Goal: Transaction & Acquisition: Purchase product/service

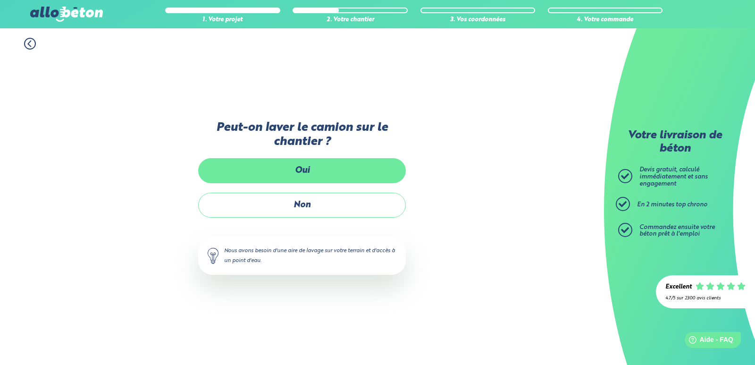
click at [300, 175] on label "Oui" at bounding box center [302, 170] width 208 height 25
click at [0, 0] on input "Oui" at bounding box center [0, 0] width 0 height 0
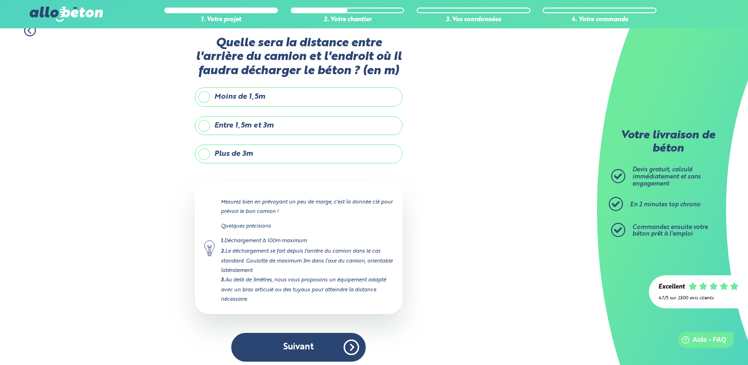
scroll to position [19, 0]
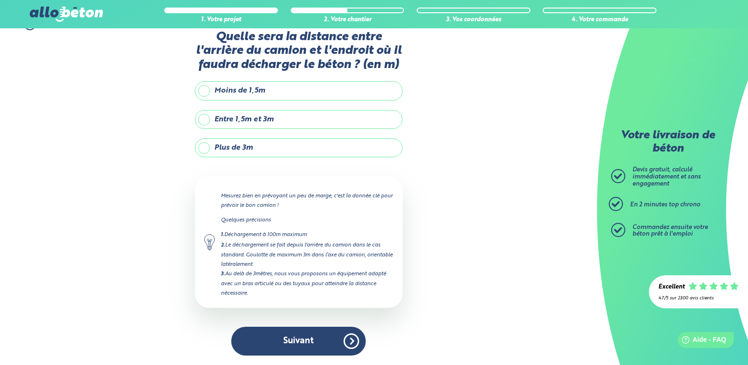
click at [216, 88] on label "Moins de 1,5m" at bounding box center [299, 90] width 208 height 19
click at [0, 0] on input "Moins de 1,5m" at bounding box center [0, 0] width 0 height 0
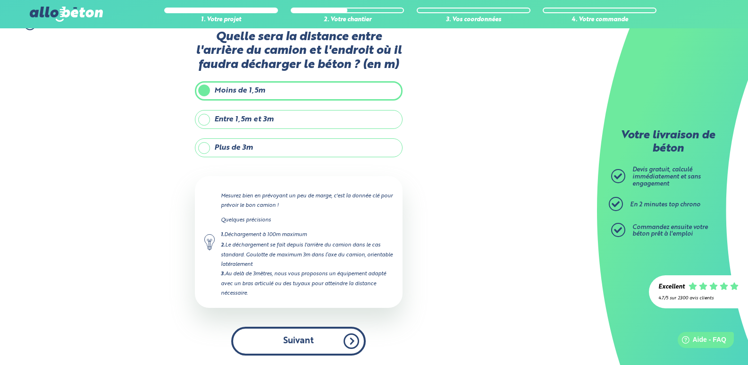
click at [297, 341] on button "Suivant" at bounding box center [298, 340] width 134 height 29
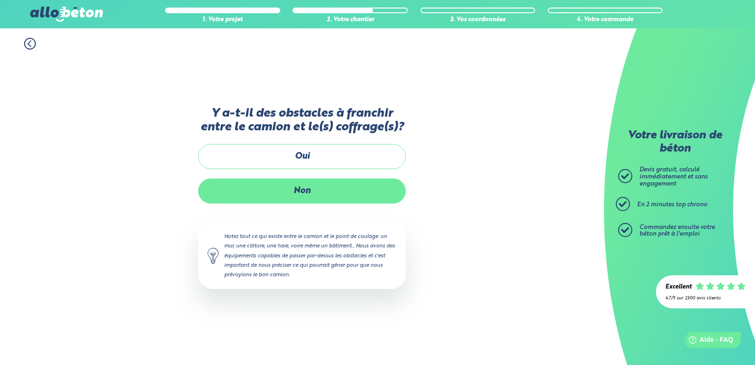
click at [302, 196] on label "Non" at bounding box center [302, 190] width 208 height 25
click at [0, 0] on input "Non" at bounding box center [0, 0] width 0 height 0
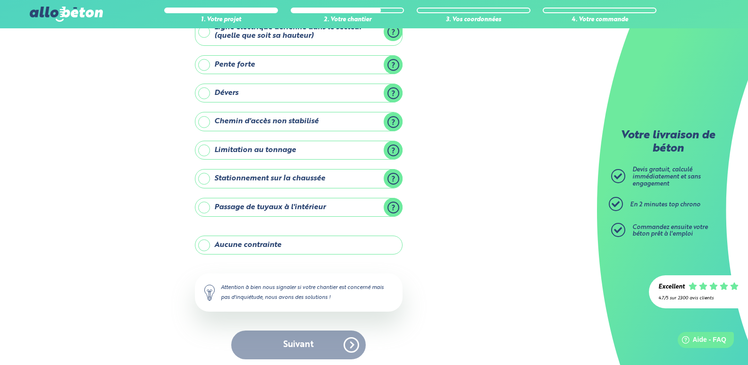
scroll to position [73, 0]
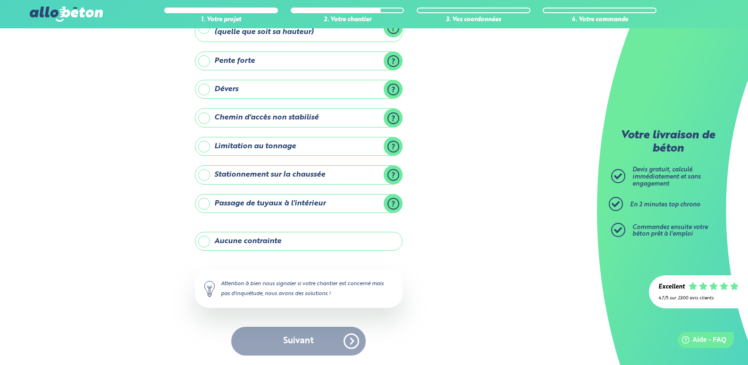
click at [208, 237] on label "Aucune contrainte" at bounding box center [299, 241] width 208 height 19
click at [0, 0] on input "Aucune contrainte" at bounding box center [0, 0] width 0 height 0
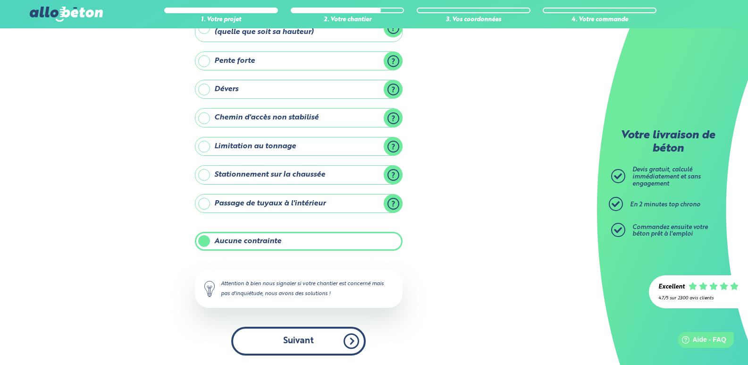
click at [304, 338] on button "Suivant" at bounding box center [298, 340] width 134 height 29
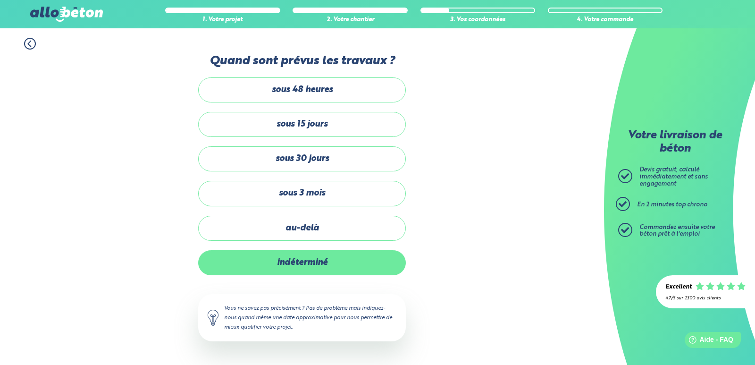
click at [296, 264] on label "indéterminé" at bounding box center [302, 262] width 208 height 25
click at [0, 0] on input "indéterminé" at bounding box center [0, 0] width 0 height 0
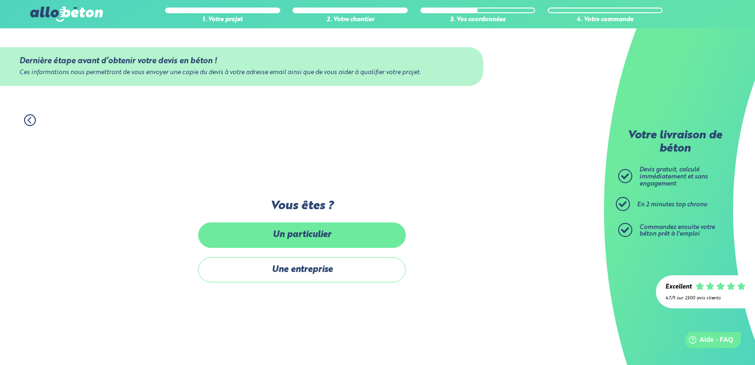
click at [307, 235] on label "Un particulier" at bounding box center [302, 234] width 208 height 25
click at [0, 0] on input "Un particulier" at bounding box center [0, 0] width 0 height 0
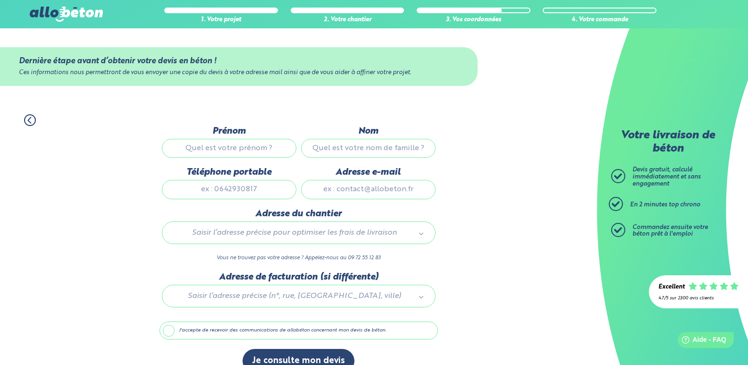
click at [224, 150] on input "Prénom" at bounding box center [229, 148] width 134 height 19
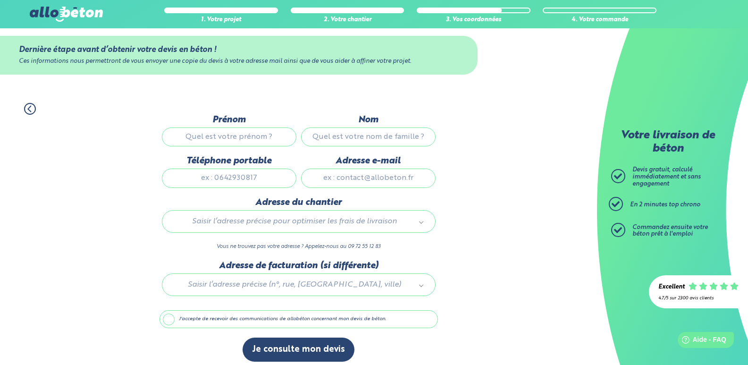
scroll to position [17, 0]
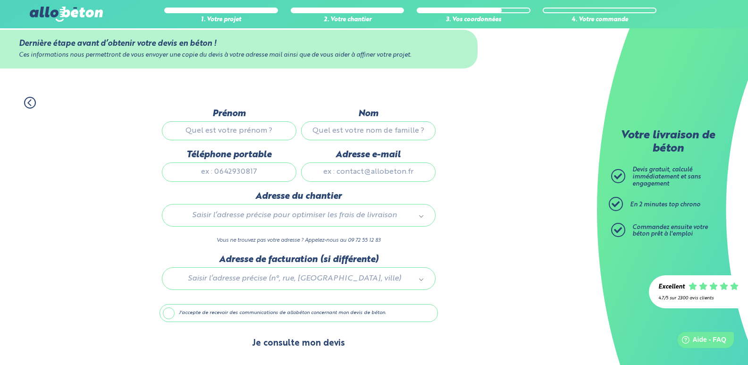
click at [290, 345] on button "Je consulte mon devis" at bounding box center [299, 343] width 112 height 24
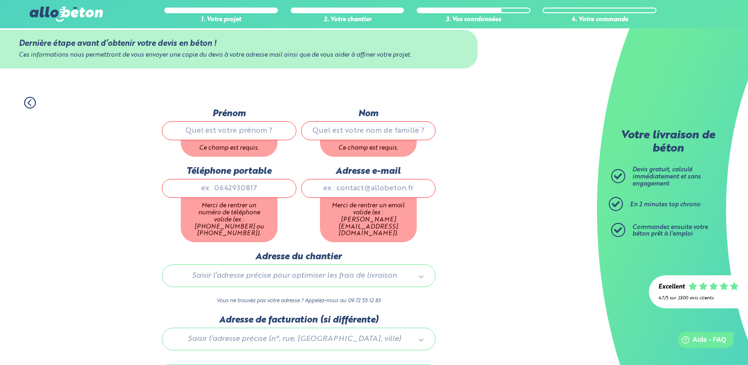
click at [223, 129] on input "Prénom" at bounding box center [229, 130] width 134 height 19
click at [314, 93] on div "1. Votre projet 2. Votre chantier 3. Vos coordonnées 4. Votre commande" at bounding box center [298, 97] width 597 height 21
click at [220, 122] on input "Prénom" at bounding box center [229, 130] width 134 height 19
type input "florian"
click at [358, 130] on input "Nom" at bounding box center [368, 130] width 134 height 19
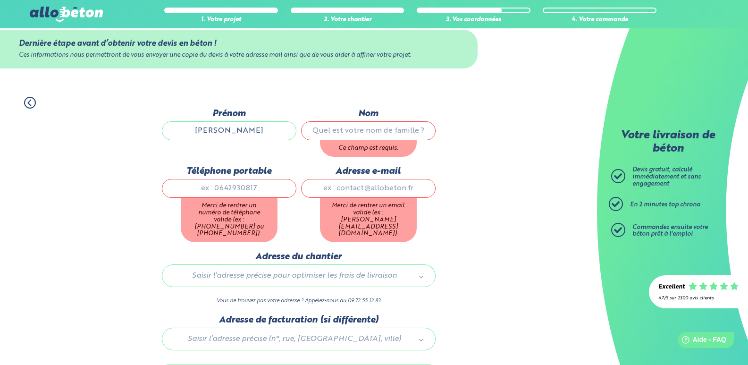
type input "NICOLAS"
type input "gabriel.nicolas1@sfr.fr"
type input "10"
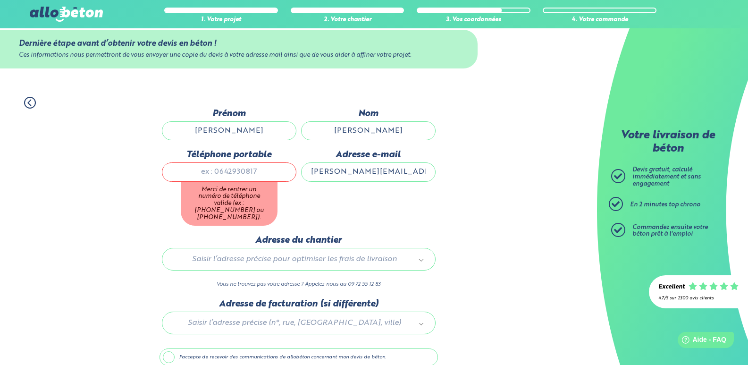
drag, startPoint x: 261, startPoint y: 168, endPoint x: 155, endPoint y: 179, distance: 106.7
click at [155, 179] on div "1. Votre projet 2. Votre chantier 3. Vos coordonnées 4. Votre commande Dernière…" at bounding box center [298, 267] width 597 height 361
type input "0606454123"
type input "10 aod ar jaudy"
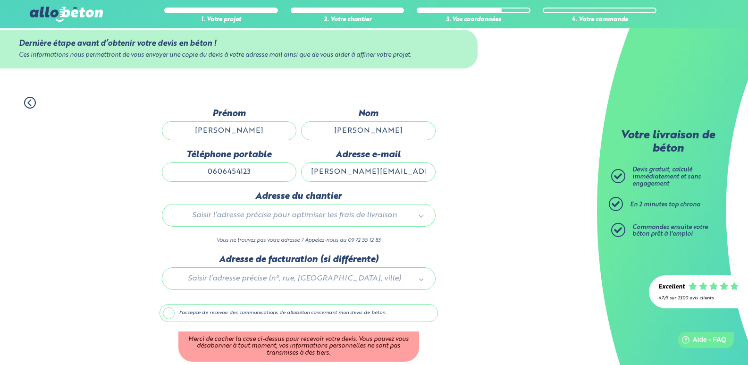
click at [256, 167] on input "0606454123" at bounding box center [229, 171] width 134 height 19
type input "0606454128"
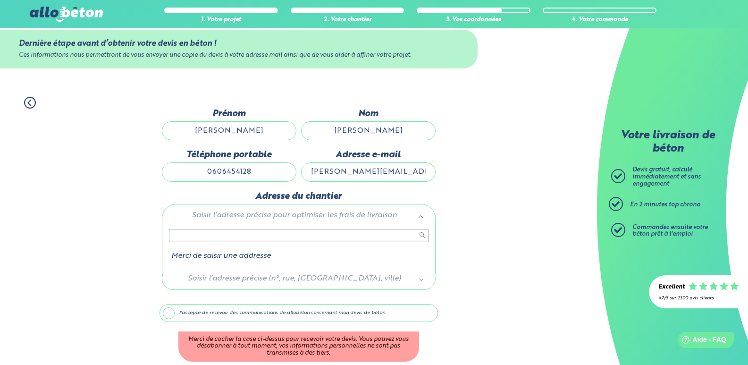
click at [195, 234] on input "text" at bounding box center [298, 235] width 259 height 13
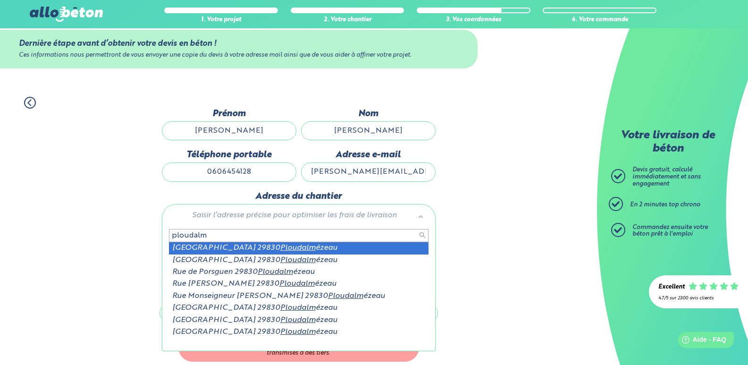
type input "ploudalm"
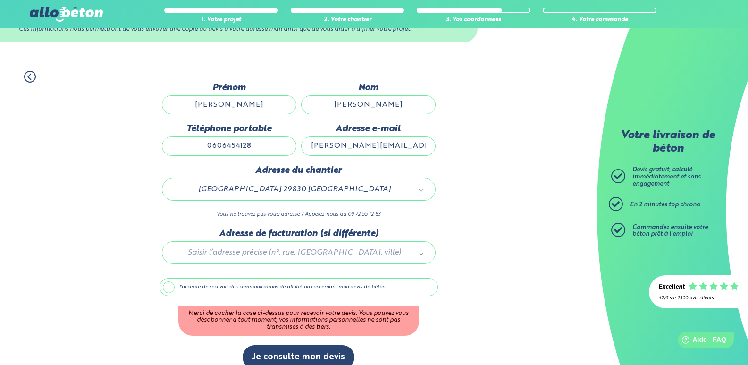
scroll to position [57, 0]
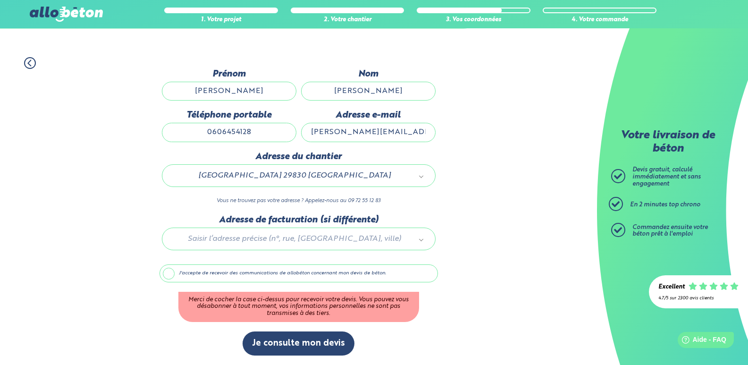
click at [416, 241] on div at bounding box center [298, 237] width 278 height 45
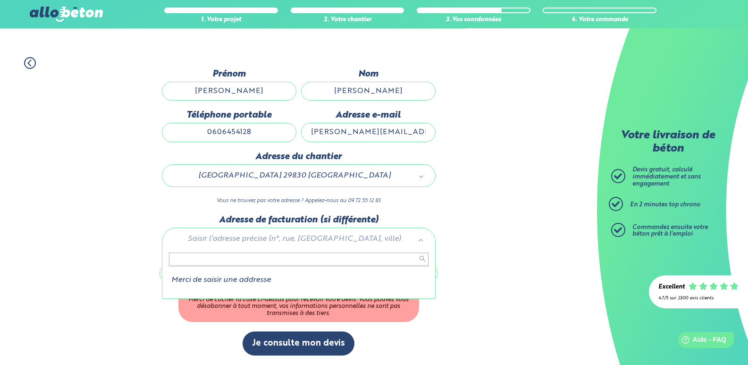
click at [225, 257] on input "text" at bounding box center [298, 258] width 259 height 13
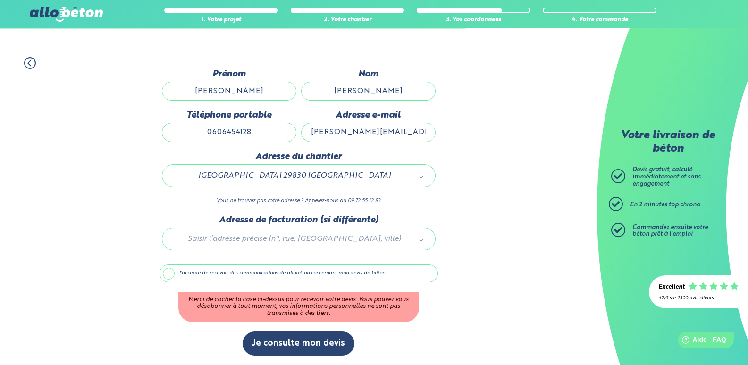
click at [167, 276] on label "J'accepte de recevoir des communications de allobéton concernant mon devis de b…" at bounding box center [298, 273] width 278 height 18
click at [0, 0] on input "J'accepte de recevoir des communications de allobéton concernant mon devis de b…" at bounding box center [0, 0] width 0 height 0
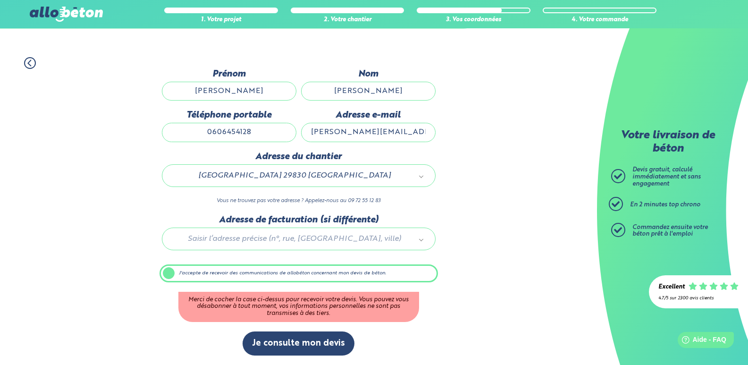
scroll to position [17, 0]
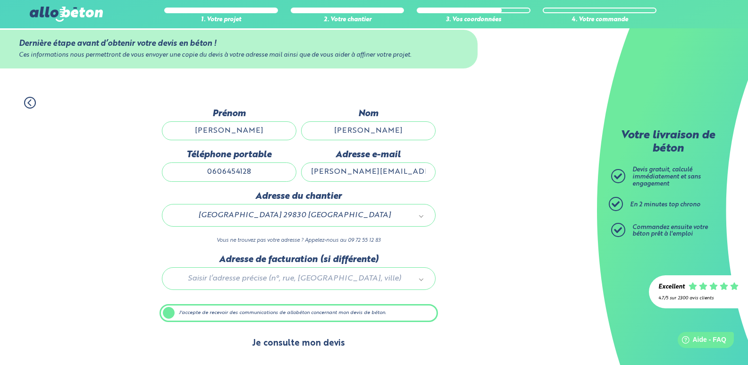
click at [301, 340] on button "Je consulte mon devis" at bounding box center [299, 343] width 112 height 24
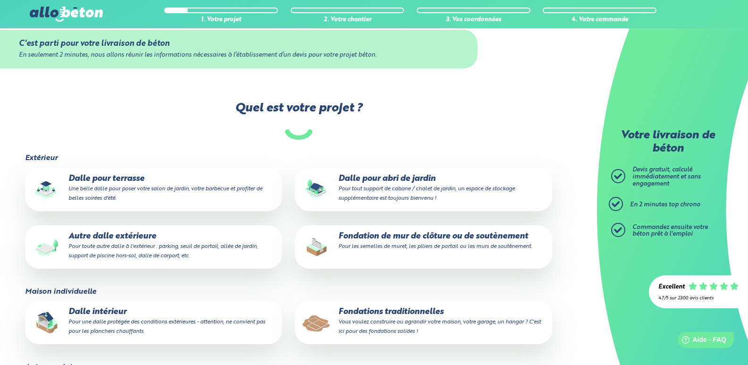
click at [98, 324] on small "Pour une dalle protégée des conditions extérieures - attention, ne convient pas…" at bounding box center [166, 326] width 197 height 15
click at [0, 0] on input "Dalle intérieur Pour une dalle protégée des conditions extérieures - attention,…" at bounding box center [0, 0] width 0 height 0
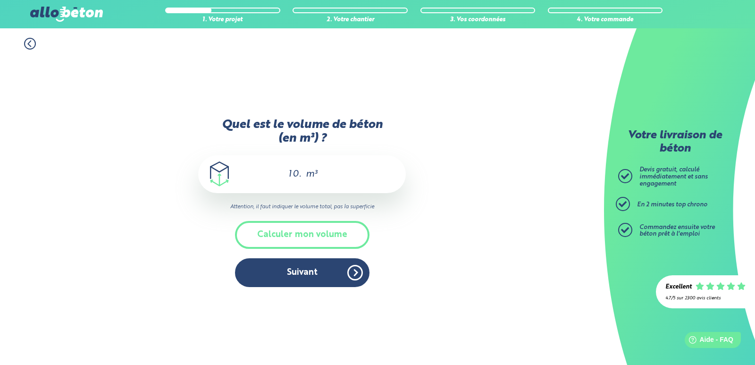
click at [308, 173] on span "m³" at bounding box center [311, 173] width 11 height 9
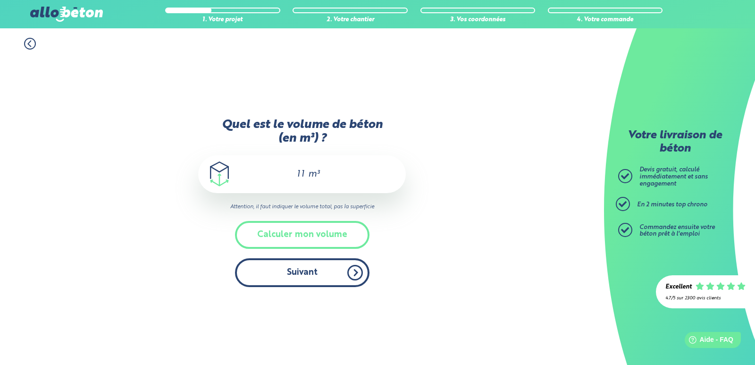
type input "11"
click at [300, 284] on button "Suivant" at bounding box center [302, 272] width 134 height 29
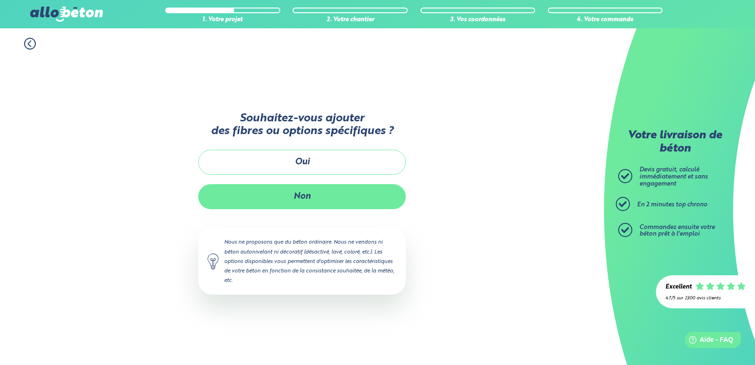
click at [308, 197] on button "Non" at bounding box center [302, 196] width 208 height 25
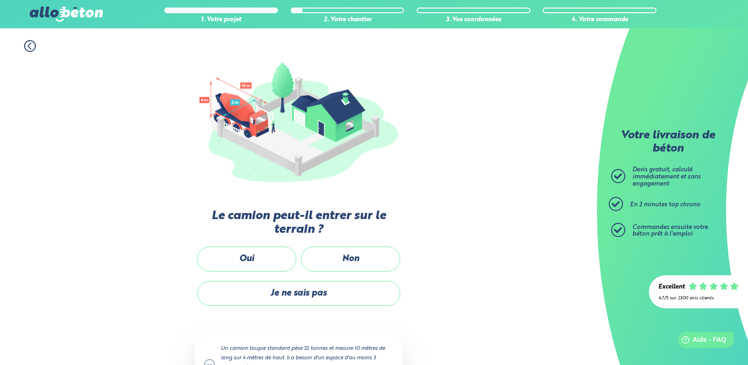
scroll to position [88, 0]
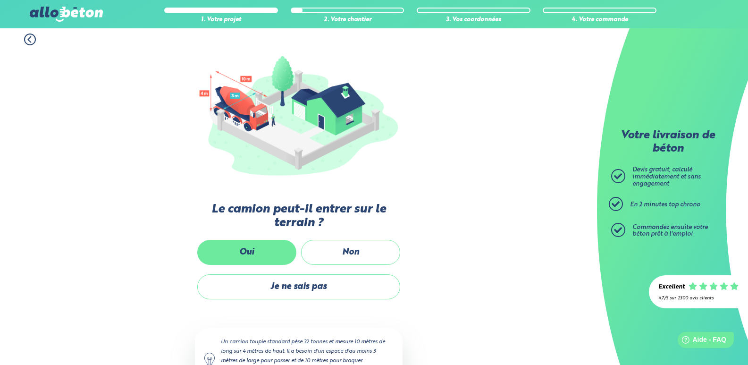
click at [259, 252] on label "Oui" at bounding box center [246, 252] width 99 height 25
click at [0, 0] on input "Oui" at bounding box center [0, 0] width 0 height 0
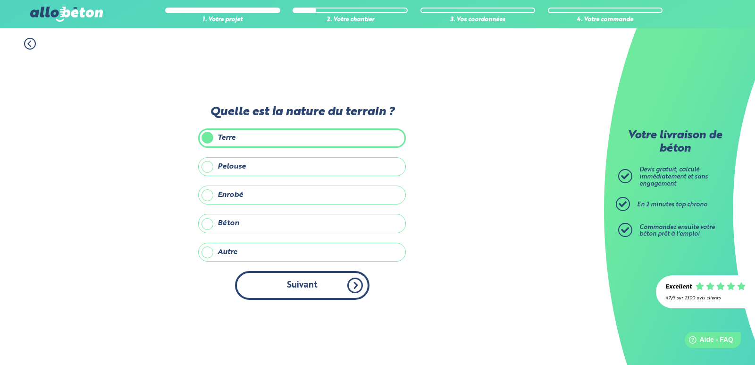
drag, startPoint x: 295, startPoint y: 290, endPoint x: 291, endPoint y: 282, distance: 8.7
click at [295, 288] on button "Suivant" at bounding box center [302, 285] width 134 height 29
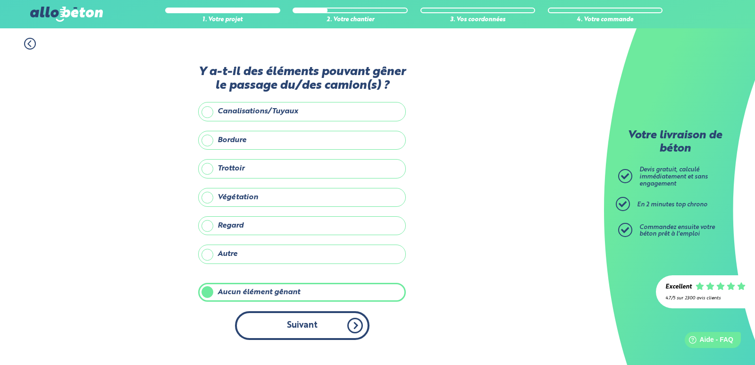
click at [308, 326] on button "Suivant" at bounding box center [302, 325] width 134 height 29
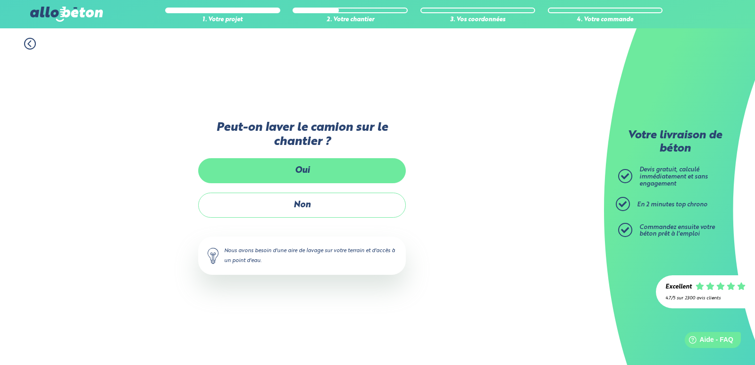
click at [297, 174] on label "Oui" at bounding box center [302, 170] width 208 height 25
click at [0, 0] on input "Oui" at bounding box center [0, 0] width 0 height 0
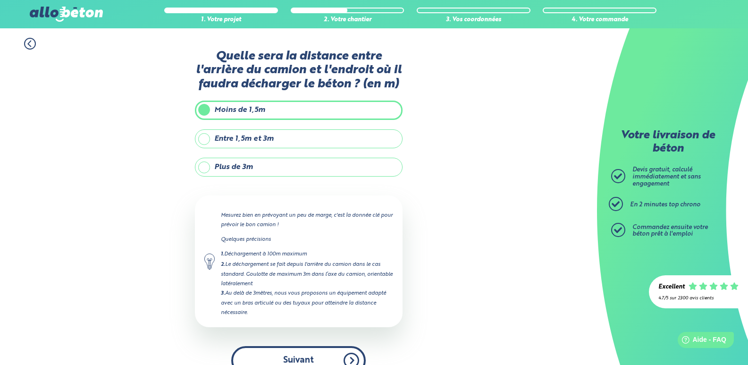
click at [294, 357] on button "Suivant" at bounding box center [298, 360] width 134 height 29
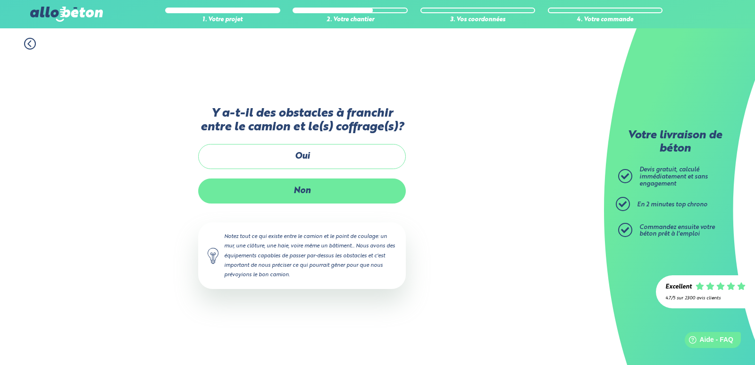
click at [297, 197] on label "Non" at bounding box center [302, 190] width 208 height 25
click at [0, 0] on input "Non" at bounding box center [0, 0] width 0 height 0
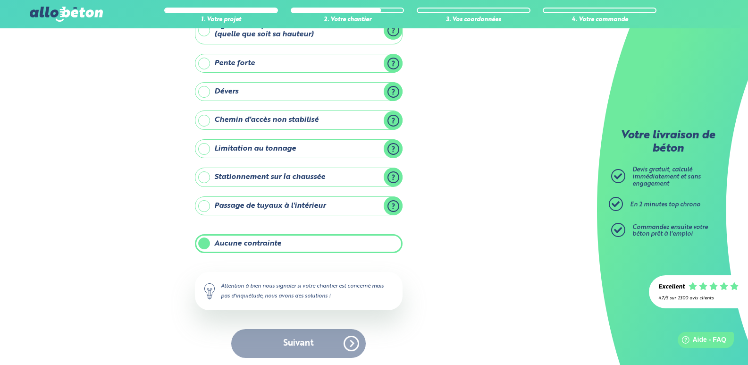
scroll to position [73, 0]
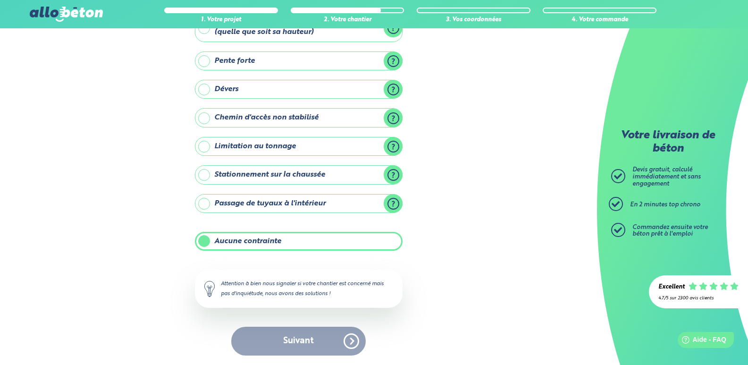
click at [204, 241] on label "Aucune contrainte" at bounding box center [299, 241] width 208 height 19
click at [0, 0] on input "Aucune contrainte" at bounding box center [0, 0] width 0 height 0
click at [297, 344] on div "Suivant" at bounding box center [299, 340] width 208 height 29
click at [207, 242] on label "Aucune contrainte" at bounding box center [299, 241] width 208 height 19
click at [0, 0] on input "Aucune contrainte" at bounding box center [0, 0] width 0 height 0
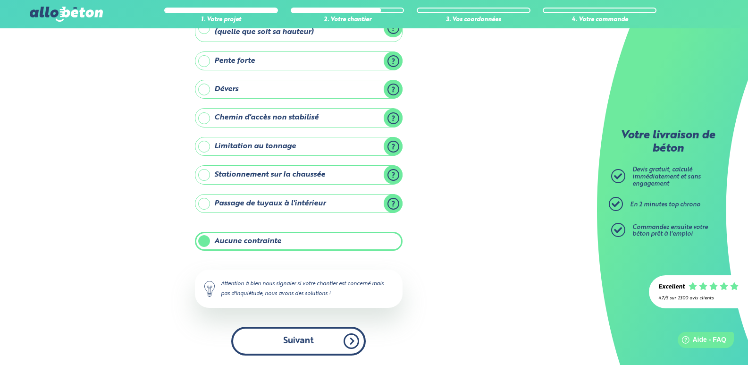
click at [280, 348] on button "Suivant" at bounding box center [298, 340] width 134 height 29
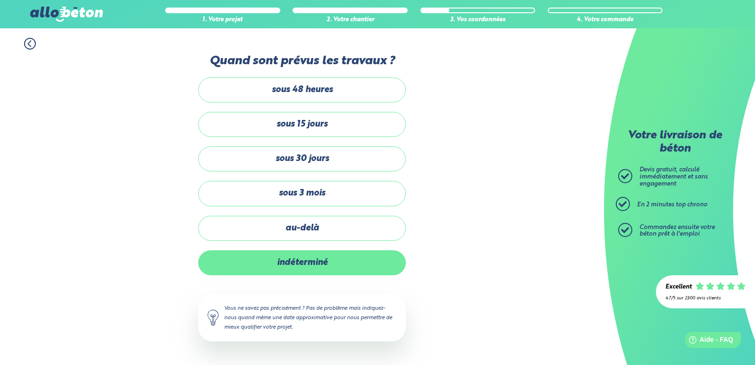
click at [301, 259] on label "indéterminé" at bounding box center [302, 262] width 208 height 25
click at [0, 0] on input "indéterminé" at bounding box center [0, 0] width 0 height 0
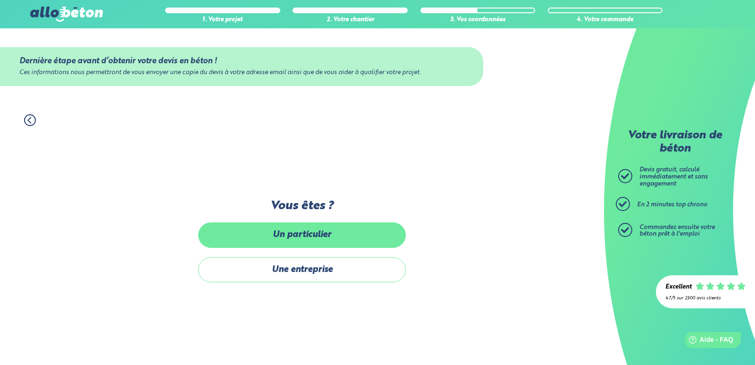
click at [284, 240] on label "Un particulier" at bounding box center [302, 234] width 208 height 25
click at [0, 0] on input "Un particulier" at bounding box center [0, 0] width 0 height 0
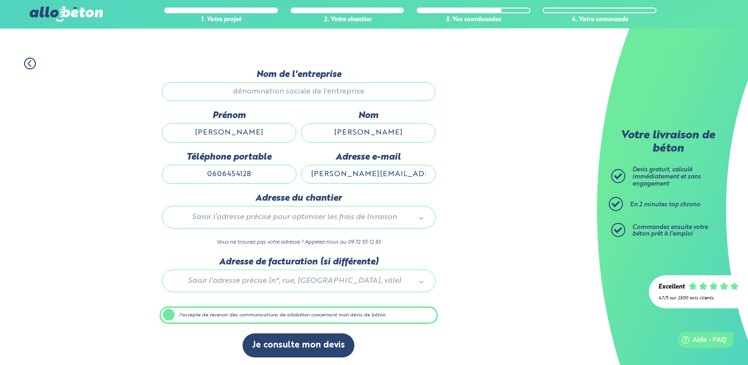
scroll to position [59, 0]
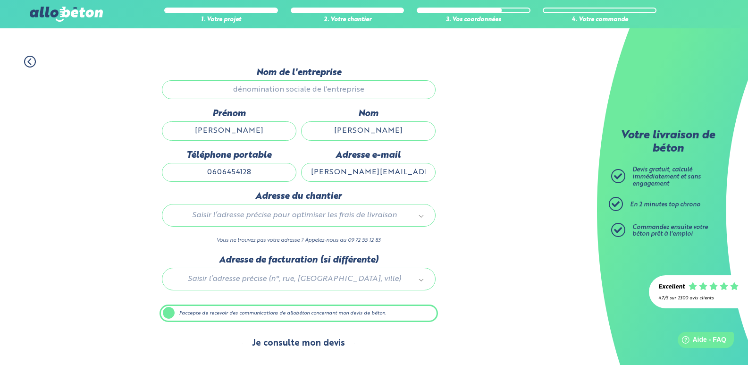
click at [287, 343] on button "Je consulte mon devis" at bounding box center [299, 343] width 112 height 24
click at [169, 313] on label "J'accepte de recevoir des communications de allobéton concernant mon devis de b…" at bounding box center [298, 313] width 278 height 18
click at [0, 0] on input "J'accepte de recevoir des communications de allobéton concernant mon devis de b…" at bounding box center [0, 0] width 0 height 0
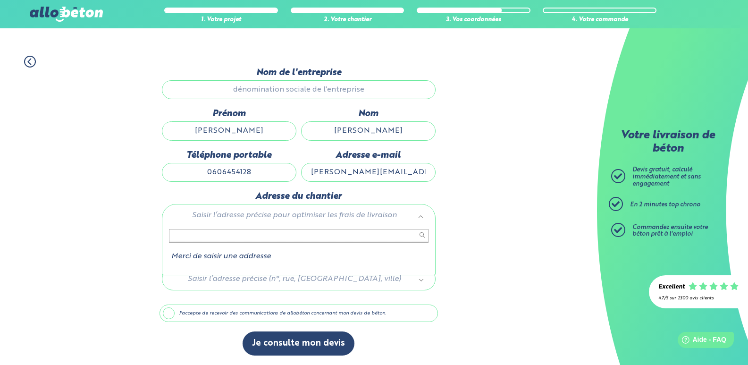
click at [215, 237] on input "text" at bounding box center [298, 235] width 259 height 13
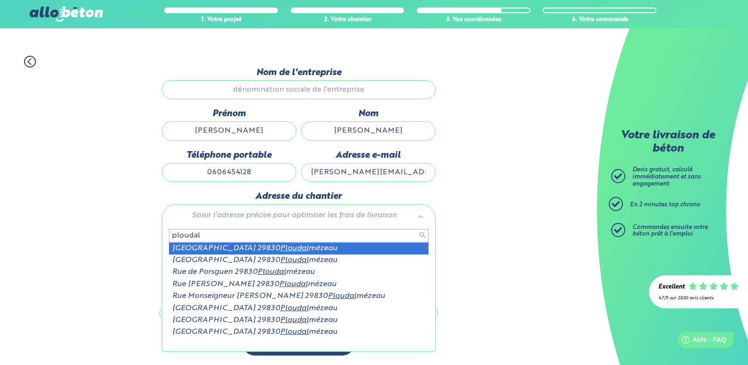
type input "ploudal"
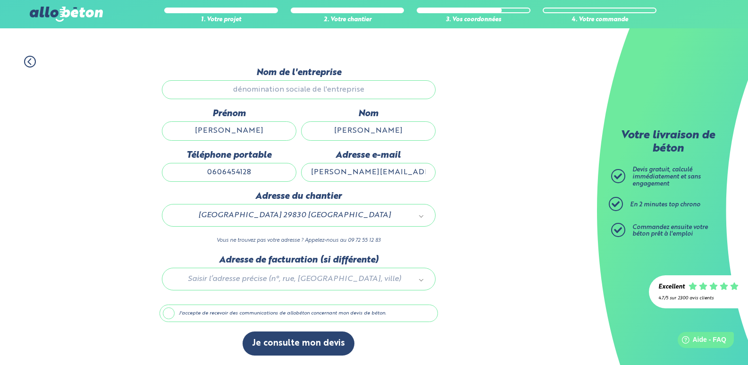
click at [232, 278] on div at bounding box center [298, 277] width 278 height 45
click at [167, 312] on label "J'accepte de recevoir des communications de allobéton concernant mon devis de b…" at bounding box center [298, 313] width 278 height 18
click at [0, 0] on input "J'accepte de recevoir des communications de allobéton concernant mon devis de b…" at bounding box center [0, 0] width 0 height 0
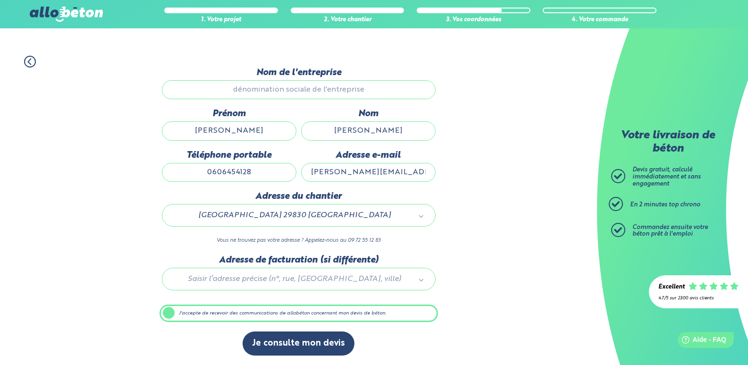
click at [283, 85] on input "Nom de l'entreprise" at bounding box center [299, 89] width 274 height 19
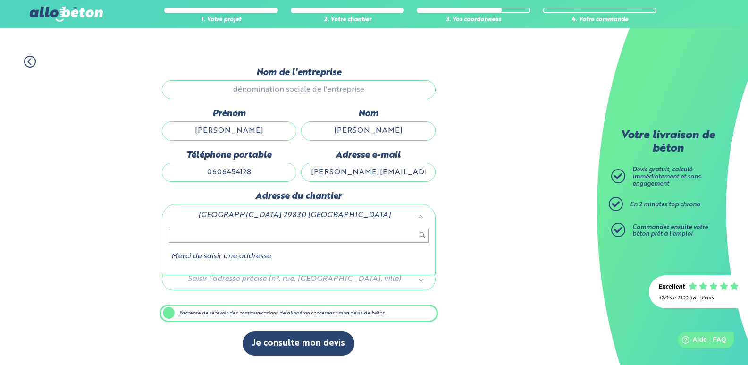
click at [179, 237] on input "text" at bounding box center [298, 235] width 259 height 13
click at [184, 230] on input "text" at bounding box center [298, 235] width 259 height 13
click at [187, 231] on input "text" at bounding box center [298, 235] width 259 height 13
click at [201, 238] on input "text" at bounding box center [298, 235] width 259 height 13
click at [210, 257] on li "Merci de saisir une addresse" at bounding box center [298, 256] width 259 height 8
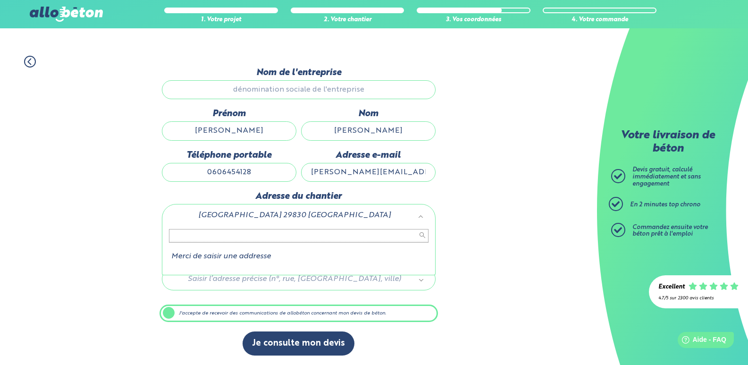
click at [207, 234] on input "text" at bounding box center [298, 235] width 259 height 13
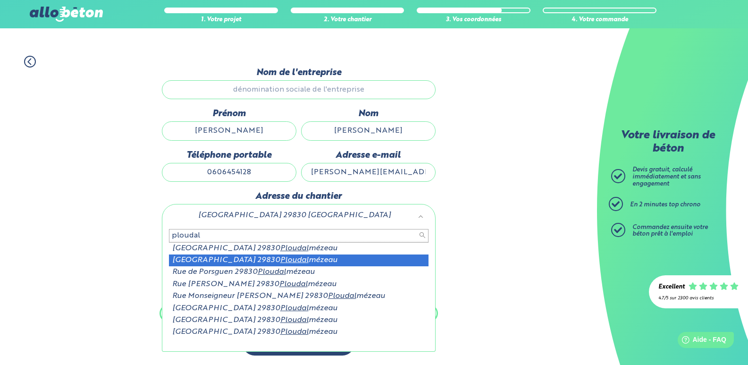
type input "ploudal"
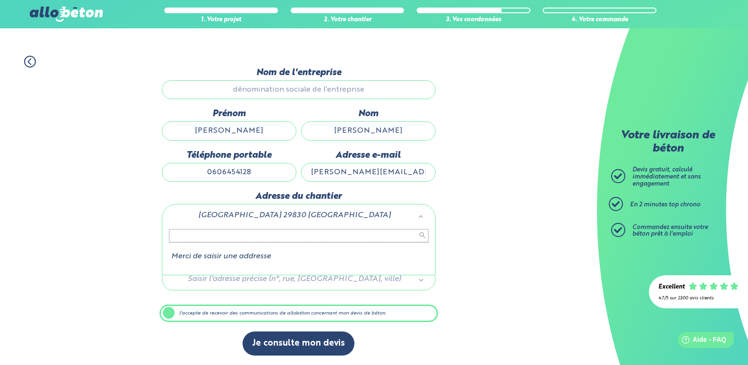
click at [184, 235] on input "text" at bounding box center [298, 235] width 259 height 13
click at [208, 234] on input "text" at bounding box center [298, 235] width 259 height 13
click at [199, 235] on input "text" at bounding box center [298, 235] width 259 height 13
click at [197, 235] on input "text" at bounding box center [298, 235] width 259 height 13
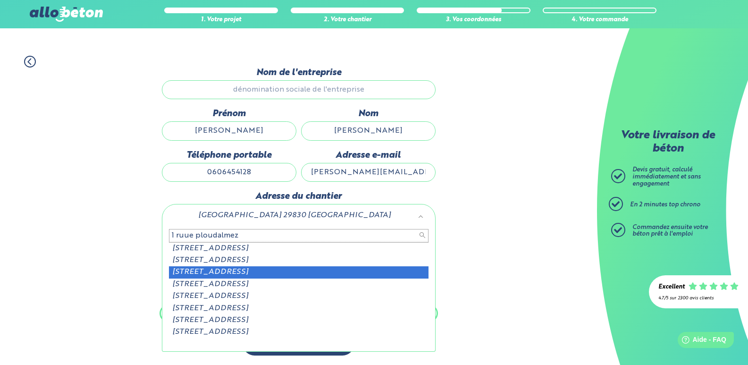
type input "1 ruue ploudalmez"
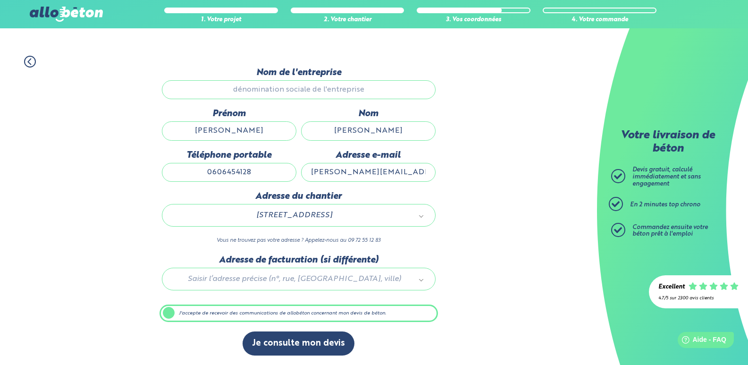
click at [171, 312] on label "J'accepte de recevoir des communications de allobéton concernant mon devis de b…" at bounding box center [298, 313] width 278 height 18
click at [0, 0] on input "J'accepte de recevoir des communications de allobéton concernant mon devis de b…" at bounding box center [0, 0] width 0 height 0
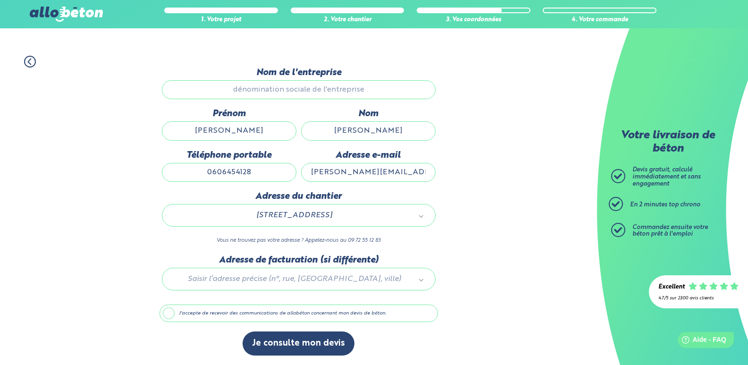
click at [171, 312] on label "J'accepte de recevoir des communications de allobéton concernant mon devis de b…" at bounding box center [298, 313] width 278 height 18
click at [0, 0] on input "J'accepte de recevoir des communications de allobéton concernant mon devis de b…" at bounding box center [0, 0] width 0 height 0
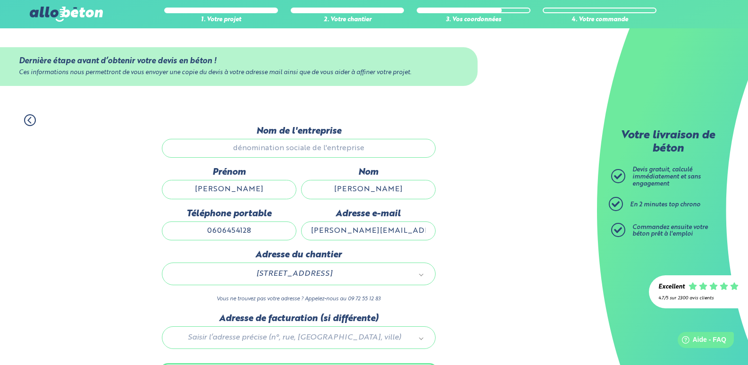
click at [275, 151] on input "Nom de l'entreprise" at bounding box center [299, 148] width 274 height 19
click at [248, 190] on input "florian" at bounding box center [229, 189] width 134 height 19
click at [333, 189] on input "NICOLAS" at bounding box center [368, 189] width 134 height 19
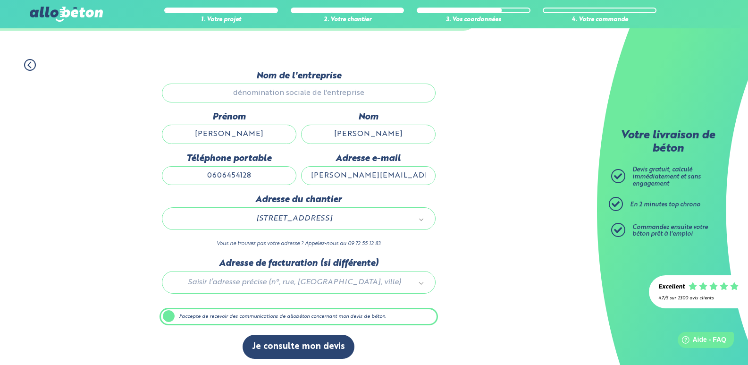
scroll to position [59, 0]
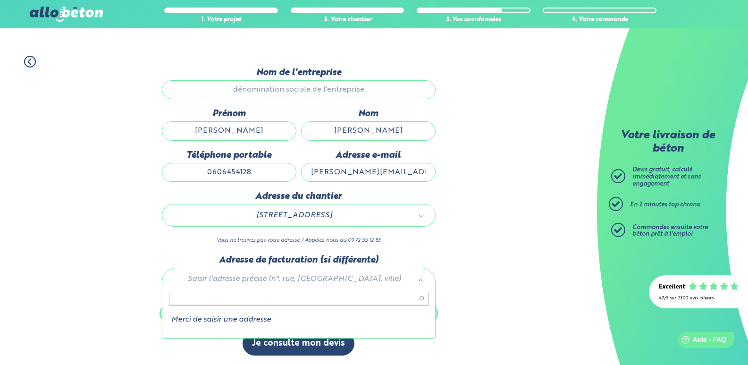
click at [226, 320] on li "Merci de saisir une addresse" at bounding box center [298, 319] width 259 height 8
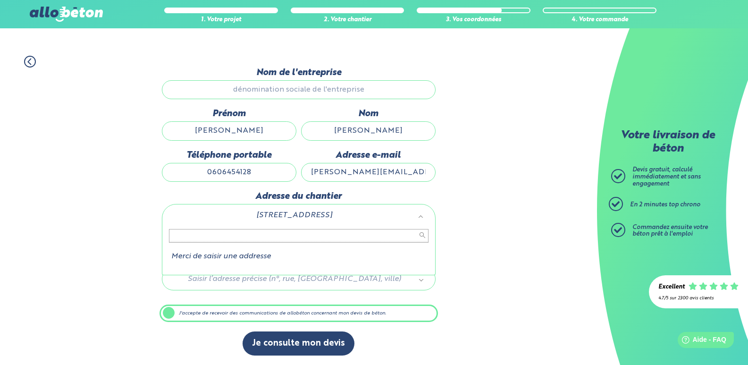
click at [218, 235] on input "text" at bounding box center [298, 235] width 259 height 13
drag, startPoint x: 225, startPoint y: 211, endPoint x: 348, endPoint y: 208, distance: 123.2
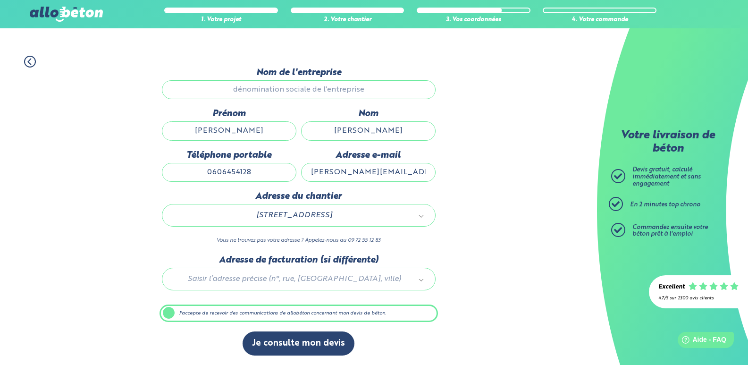
drag, startPoint x: 228, startPoint y: 215, endPoint x: 280, endPoint y: 215, distance: 51.9
drag, startPoint x: 359, startPoint y: 214, endPoint x: 270, endPoint y: 222, distance: 89.0
click at [326, 243] on p "Vous ne trouvez pas votre adresse ? Appelez-nous au 09 72 55 12 83" at bounding box center [299, 240] width 274 height 9
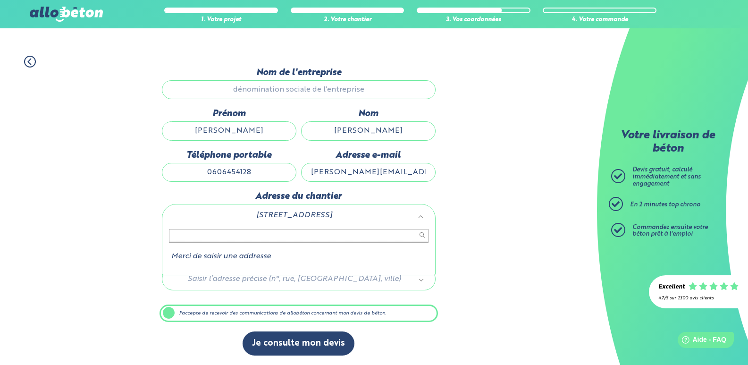
drag, startPoint x: 278, startPoint y: 215, endPoint x: 328, endPoint y: 218, distance: 49.6
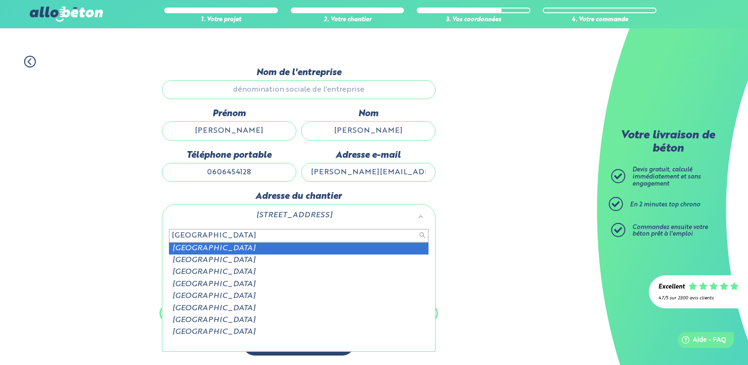
click at [253, 241] on input "rue du port ploudal" at bounding box center [298, 235] width 259 height 13
type input "rue du port ploudal"
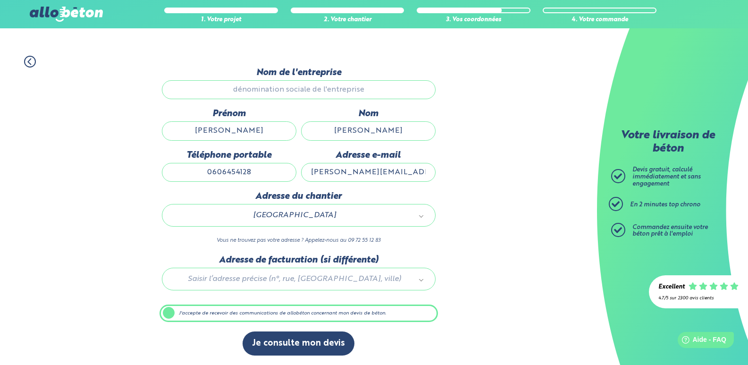
click at [173, 315] on label "J'accepte de recevoir des communications de allobéton concernant mon devis de b…" at bounding box center [298, 313] width 278 height 18
click at [0, 0] on input "J'accepte de recevoir des communications de allobéton concernant mon devis de b…" at bounding box center [0, 0] width 0 height 0
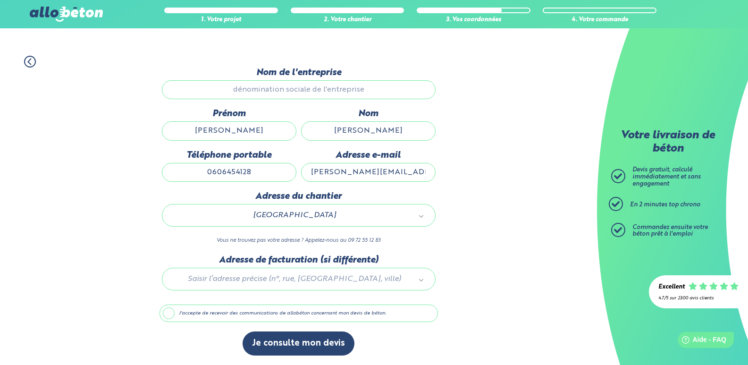
click at [387, 242] on p "Vous ne trouvez pas votre adresse ? Appelez-nous au 09 72 55 12 83" at bounding box center [299, 240] width 274 height 9
click at [168, 316] on label "J'accepte de recevoir des communications de allobéton concernant mon devis de b…" at bounding box center [298, 313] width 278 height 18
click at [0, 0] on input "J'accepte de recevoir des communications de allobéton concernant mon devis de b…" at bounding box center [0, 0] width 0 height 0
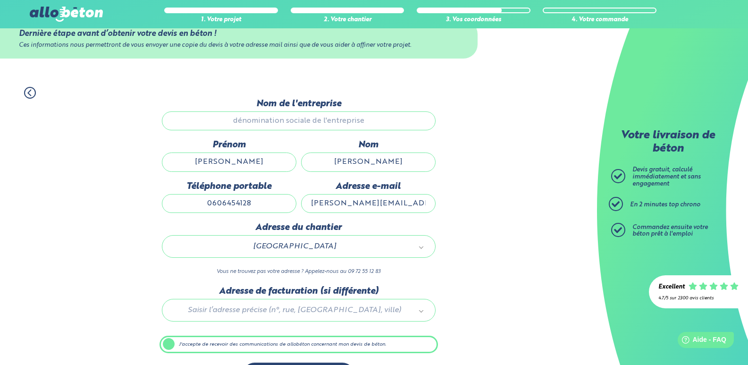
scroll to position [0, 0]
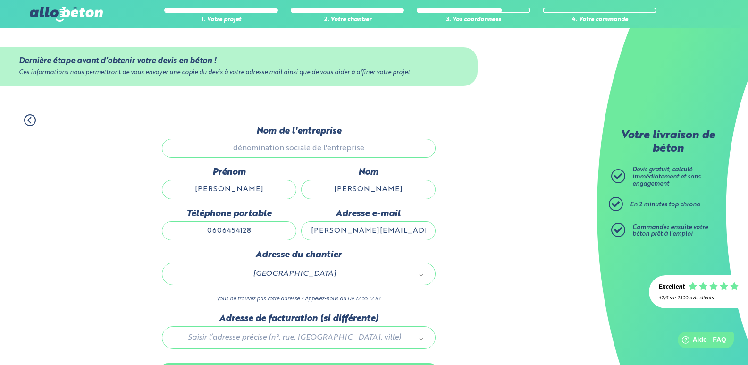
click at [265, 150] on input "Nom de l'entreprise" at bounding box center [299, 148] width 274 height 19
click at [235, 190] on input "florian" at bounding box center [229, 189] width 134 height 19
click at [363, 185] on input "NICOLAS" at bounding box center [368, 189] width 134 height 19
click at [248, 190] on input "florian" at bounding box center [229, 189] width 134 height 19
click at [242, 186] on input "florian" at bounding box center [229, 189] width 134 height 19
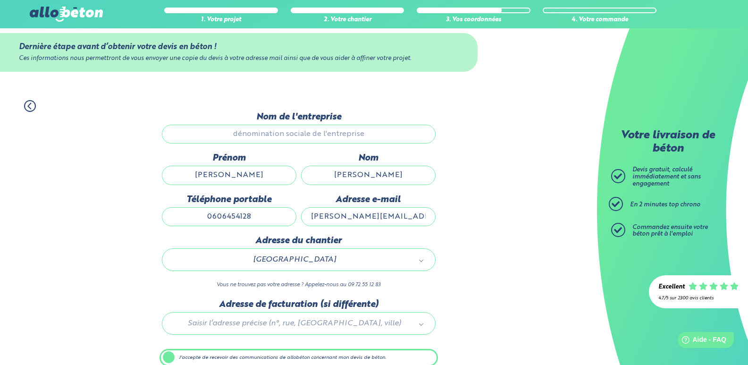
scroll to position [11, 0]
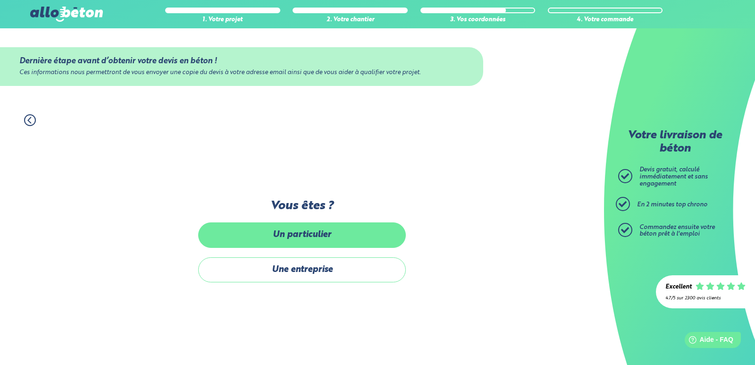
click at [317, 232] on label "Un particulier" at bounding box center [302, 234] width 208 height 25
click at [0, 0] on input "Un particulier" at bounding box center [0, 0] width 0 height 0
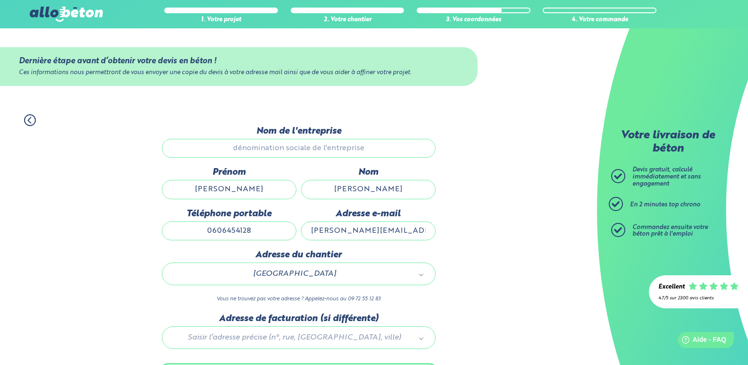
click at [246, 191] on input "florian" at bounding box center [229, 189] width 134 height 19
drag, startPoint x: 269, startPoint y: 312, endPoint x: 267, endPoint y: 290, distance: 22.3
click at [268, 311] on li "Merci de saisir une addresse" at bounding box center [298, 314] width 259 height 8
click at [267, 284] on div "Merci de saisir une addresse" at bounding box center [299, 308] width 274 height 51
click at [275, 294] on input "text" at bounding box center [298, 293] width 259 height 13
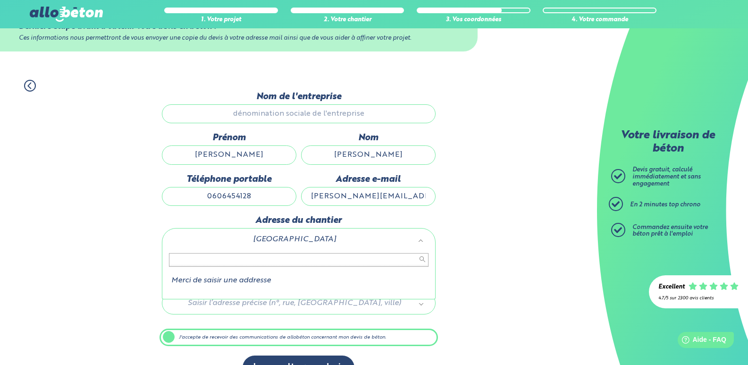
scroll to position [59, 0]
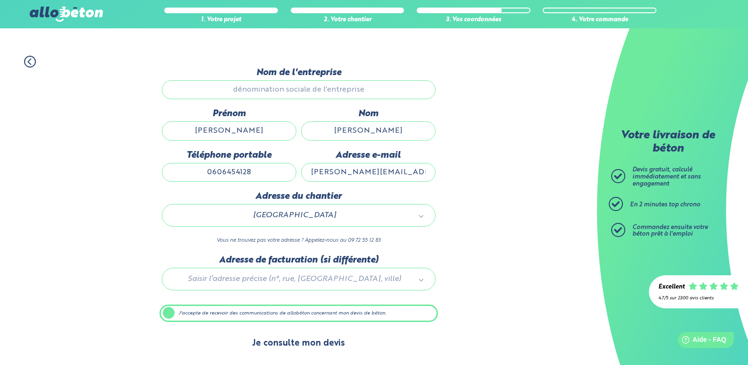
click at [282, 347] on button "Je consulte mon devis" at bounding box center [299, 343] width 112 height 24
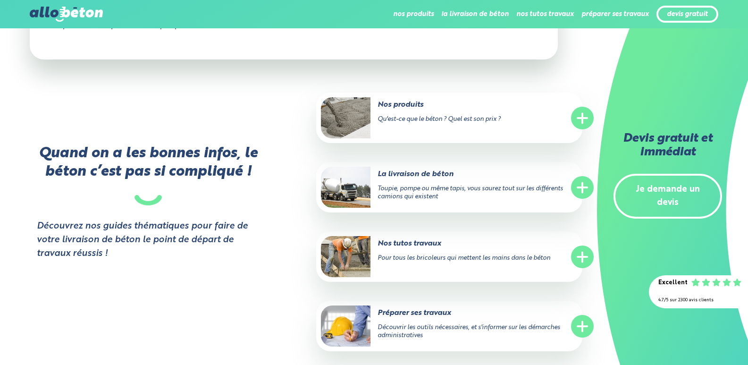
scroll to position [944, 0]
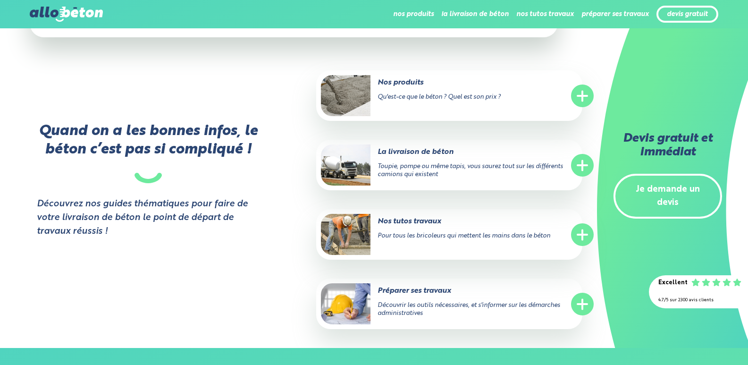
click at [321, 111] on img at bounding box center [346, 95] width 50 height 41
click at [590, 91] on circle at bounding box center [582, 95] width 23 height 23
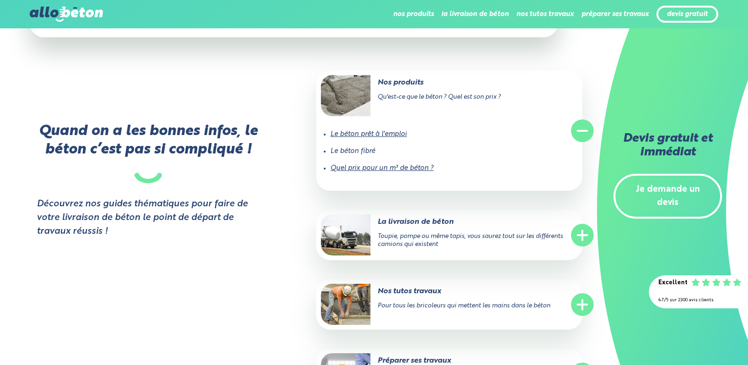
click at [355, 137] on link "Le béton prêt à l'emploi" at bounding box center [368, 134] width 76 height 7
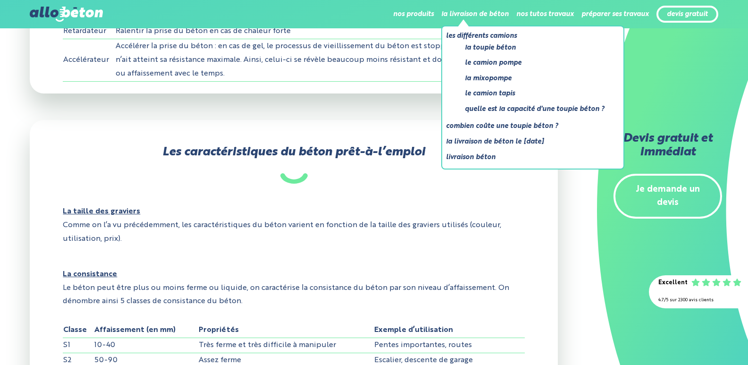
scroll to position [1085, 0]
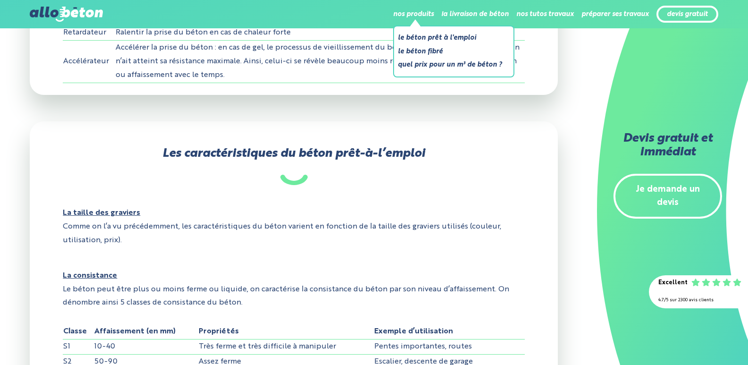
click at [411, 49] on li "Le béton fibré" at bounding box center [450, 52] width 104 height 12
click at [410, 53] on li "Le béton fibré" at bounding box center [450, 52] width 104 height 12
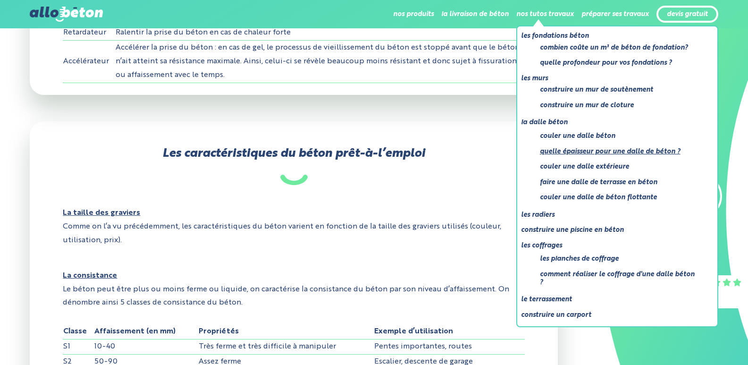
click at [569, 151] on link "Quelle épaisseur pour une dalle de béton ?" at bounding box center [619, 152] width 159 height 12
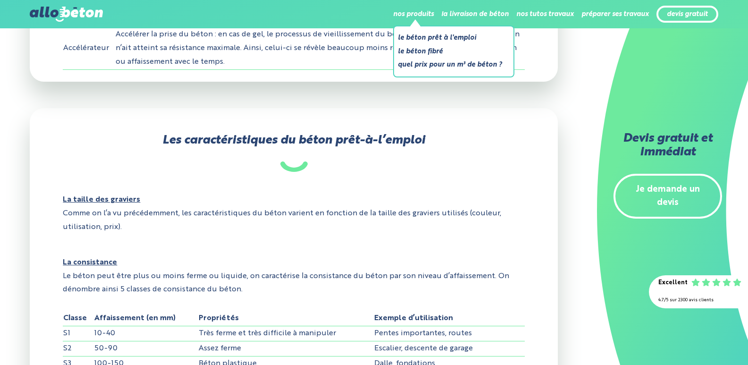
click at [424, 50] on li "Le béton fibré" at bounding box center [450, 52] width 104 height 12
click at [427, 37] on link "Le béton prêt à l'emploi" at bounding box center [450, 38] width 104 height 12
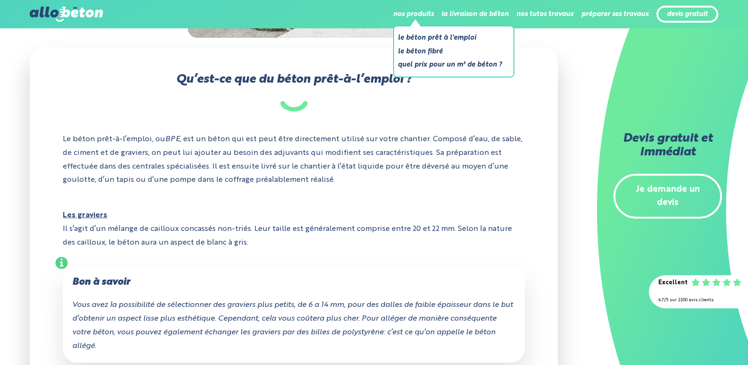
scroll to position [283, 0]
click at [420, 51] on li "Le béton fibré" at bounding box center [450, 52] width 104 height 12
click at [417, 39] on link "Le béton prêt à l'emploi" at bounding box center [450, 38] width 104 height 12
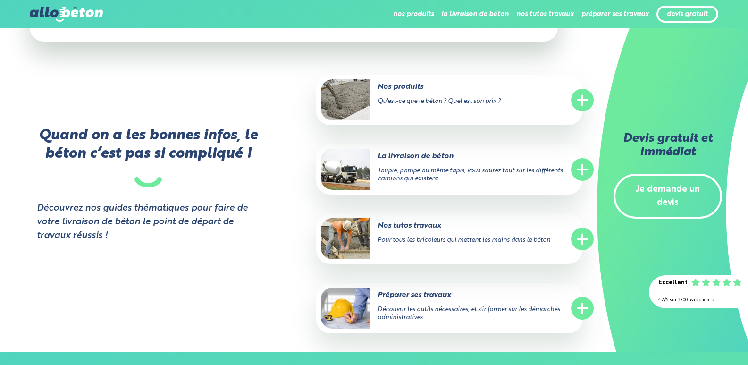
scroll to position [3067, 0]
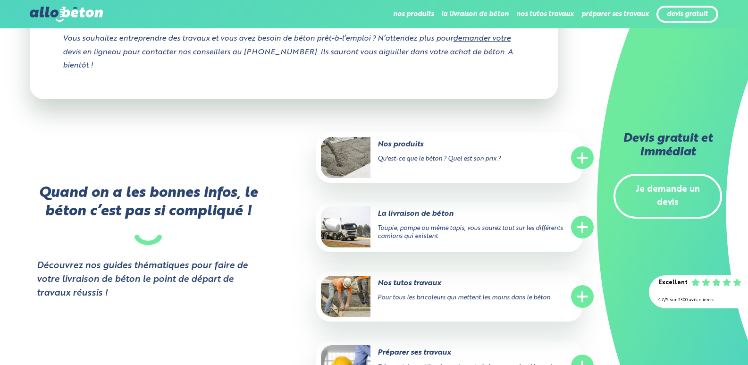
click at [577, 146] on circle at bounding box center [582, 157] width 23 height 23
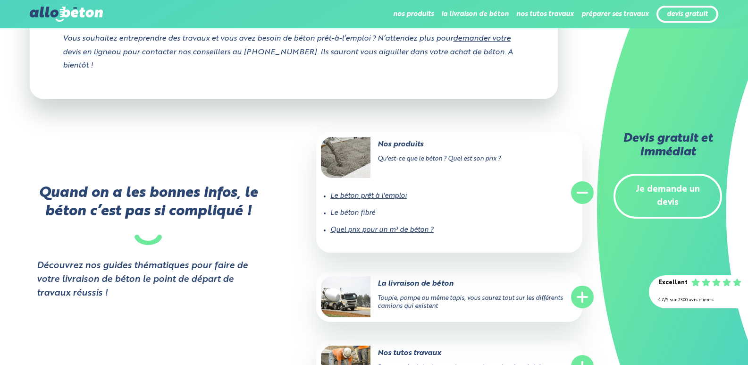
click at [362, 226] on link "Quel prix pour un m³ de béton ?" at bounding box center [381, 229] width 103 height 7
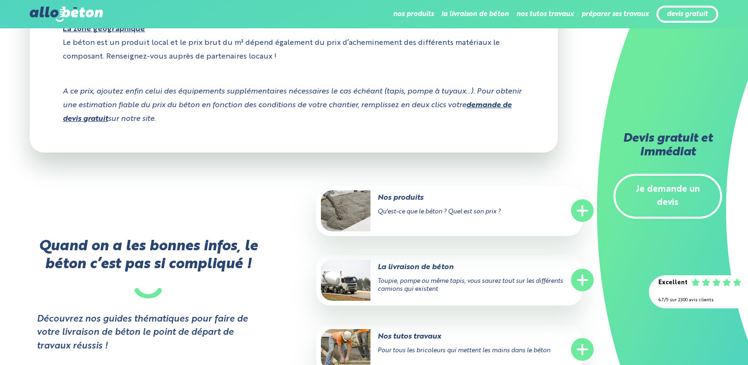
scroll to position [1038, 0]
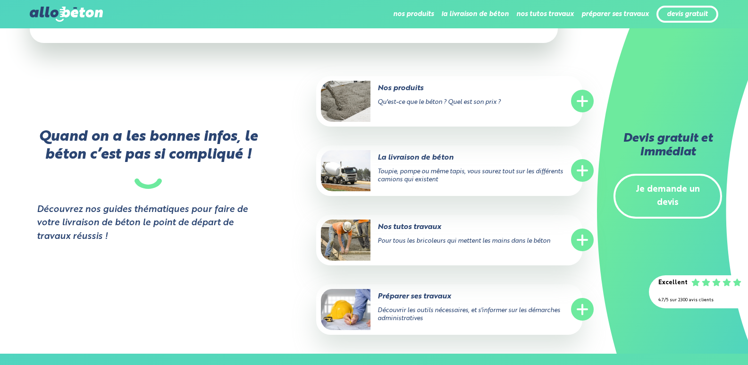
click at [582, 241] on line at bounding box center [582, 239] width 0 height 9
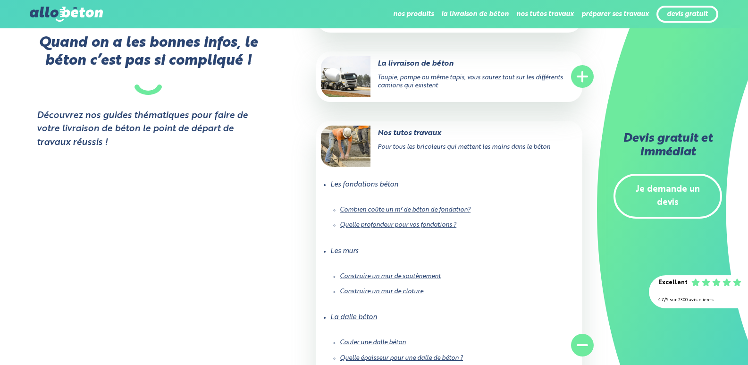
scroll to position [1132, 0]
click at [407, 226] on link "Quelle profondeur pour vos fondations ?" at bounding box center [398, 224] width 117 height 6
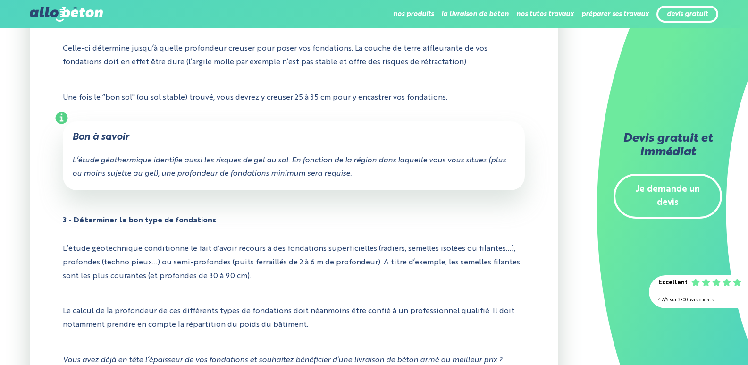
scroll to position [708, 0]
